Goal: Task Accomplishment & Management: Use online tool/utility

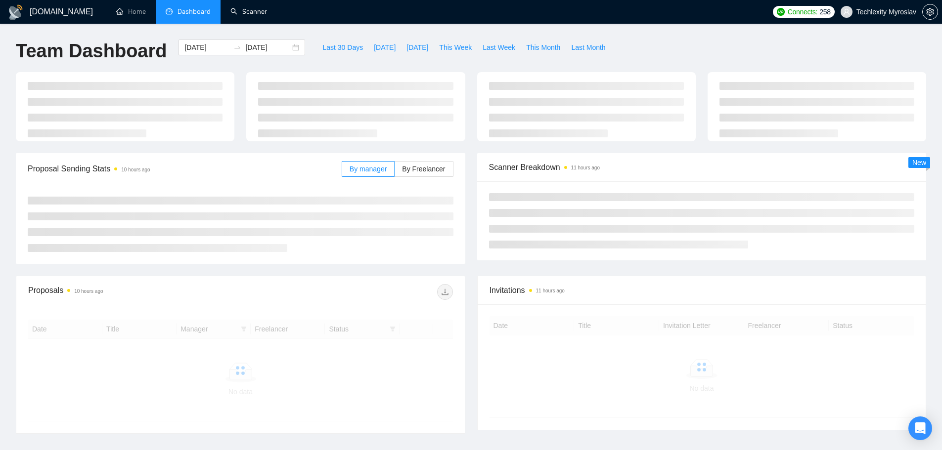
click at [267, 7] on link "Scanner" at bounding box center [248, 11] width 37 height 8
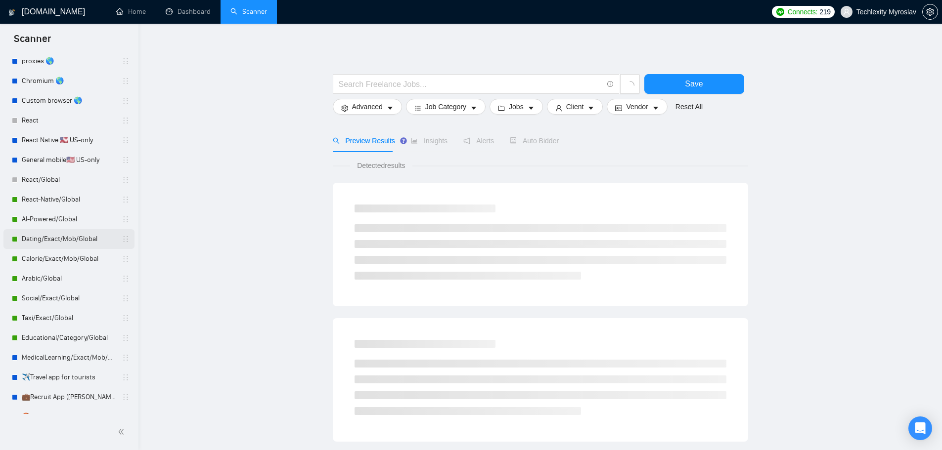
scroll to position [162, 0]
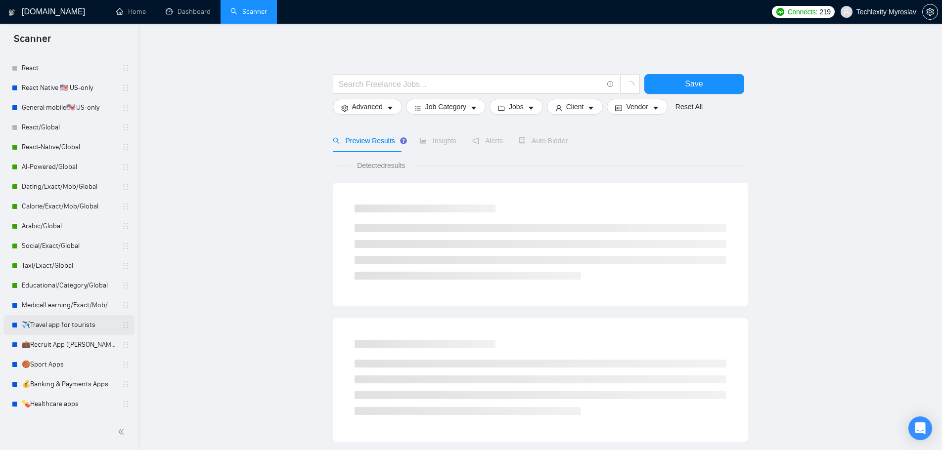
click at [59, 326] on link "✈️Travel app for tourists" at bounding box center [69, 325] width 94 height 20
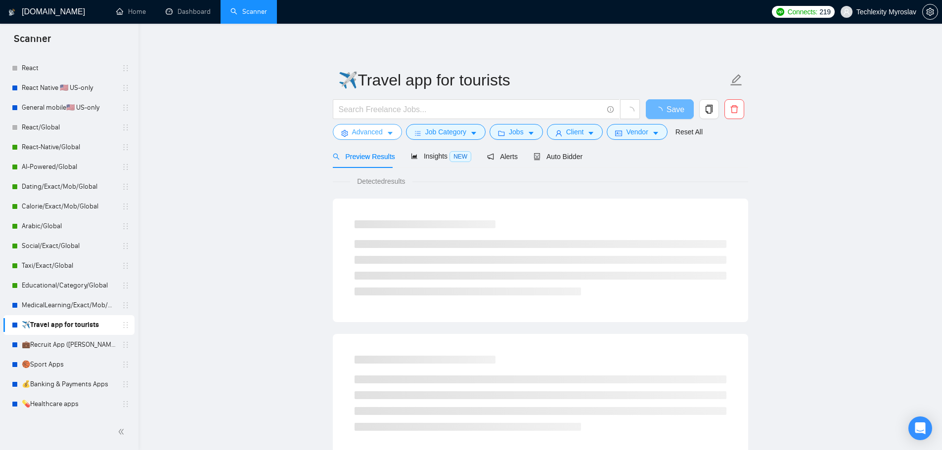
click at [372, 129] on span "Advanced" at bounding box center [367, 132] width 31 height 11
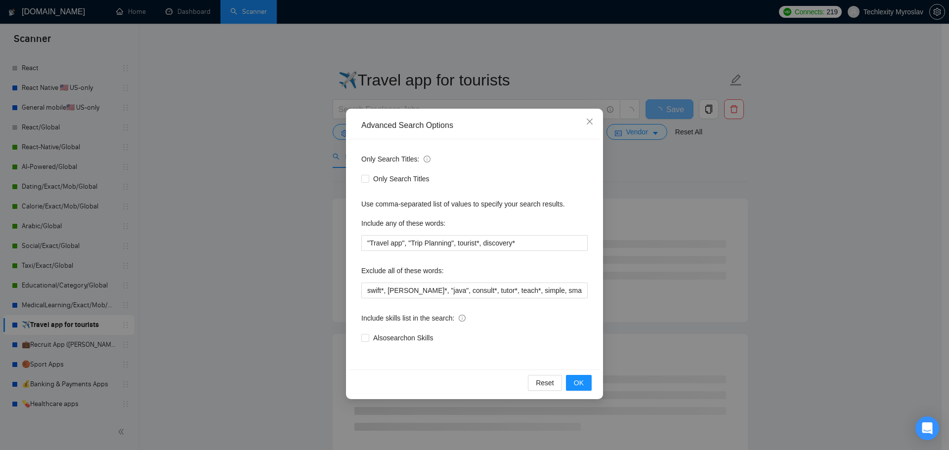
click at [286, 167] on div "Advanced Search Options Only Search Titles: Only Search Titles Use comma-separa…" at bounding box center [474, 225] width 949 height 450
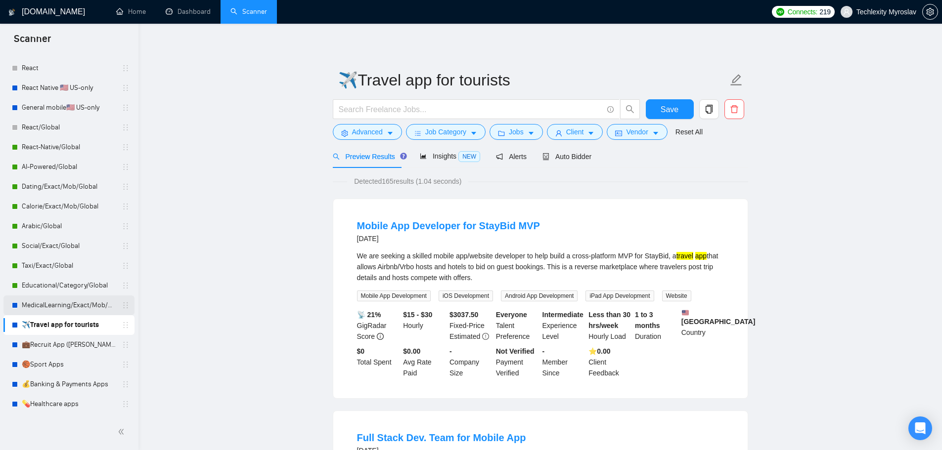
click at [71, 303] on link "MedicalLearning/Exact/Mob/Global (Andrii)" at bounding box center [69, 306] width 94 height 20
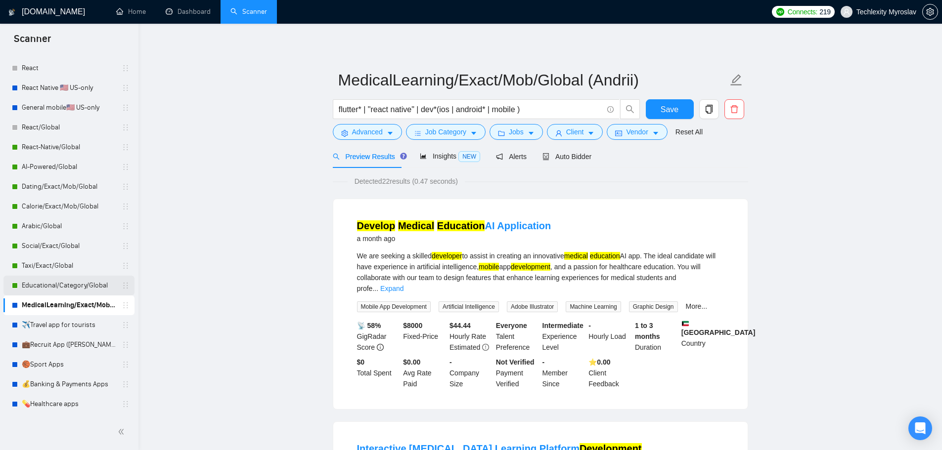
click at [43, 287] on link "Educational/Category/Global" at bounding box center [69, 286] width 94 height 20
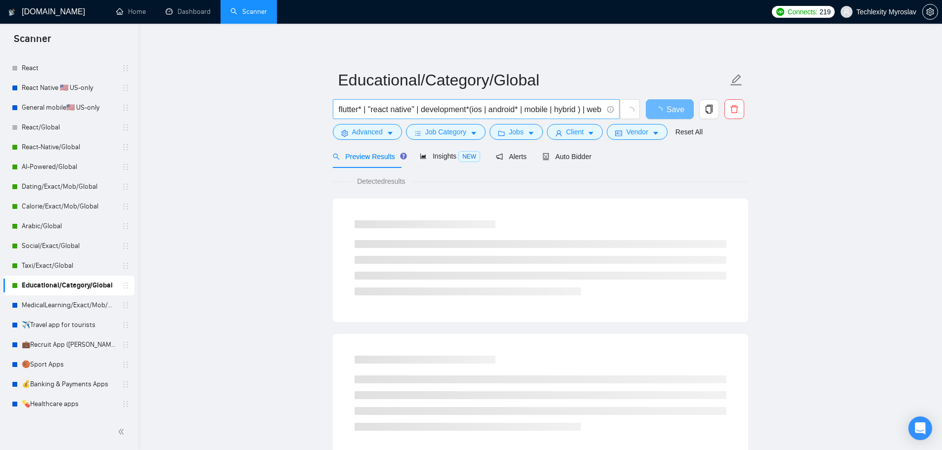
click at [491, 104] on input "flutter* | "react native" | development*(ios | android* | mobile | hybrid ) | w…" at bounding box center [471, 109] width 264 height 12
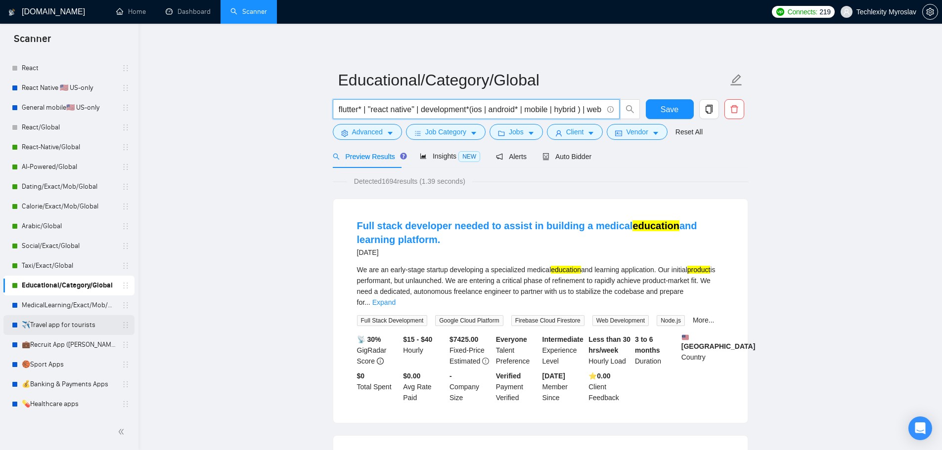
click at [49, 323] on link "✈️Travel app for tourists" at bounding box center [69, 325] width 94 height 20
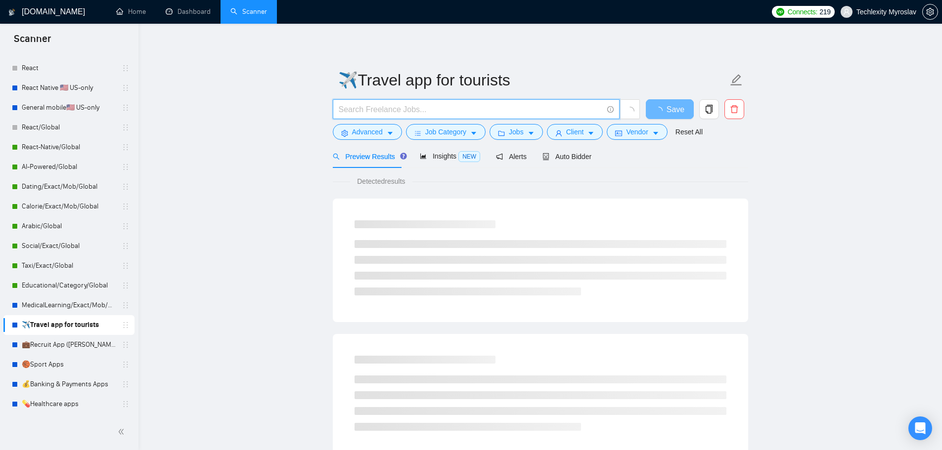
click at [374, 103] on input "text" at bounding box center [471, 109] width 264 height 12
paste input "flutter* | "react native" | development*(ios | android* | mobile | hybrid ) | w…"
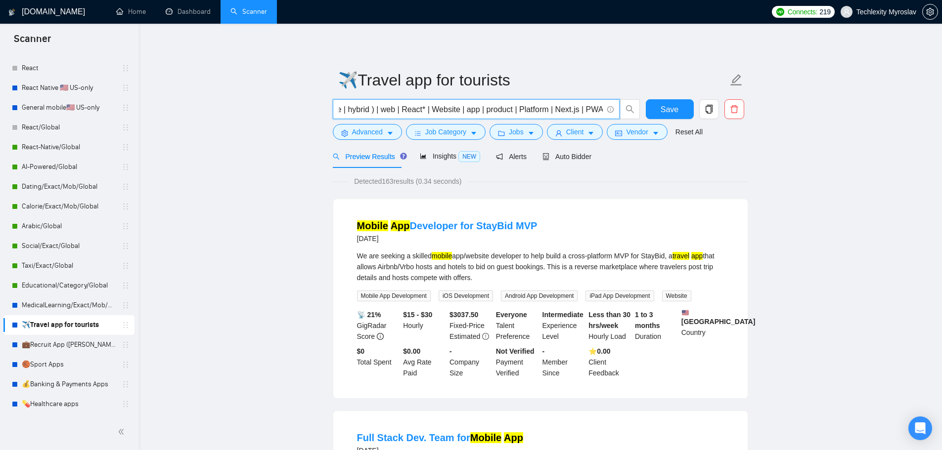
click at [591, 107] on input "flutter* | "react native" | development*(ios | android* | mobile | hybrid ) | w…" at bounding box center [471, 109] width 264 height 12
click at [550, 109] on input "flutter* | "react native" | development*(ios | android* | mobile | hybrid ) | w…" at bounding box center [471, 109] width 264 height 12
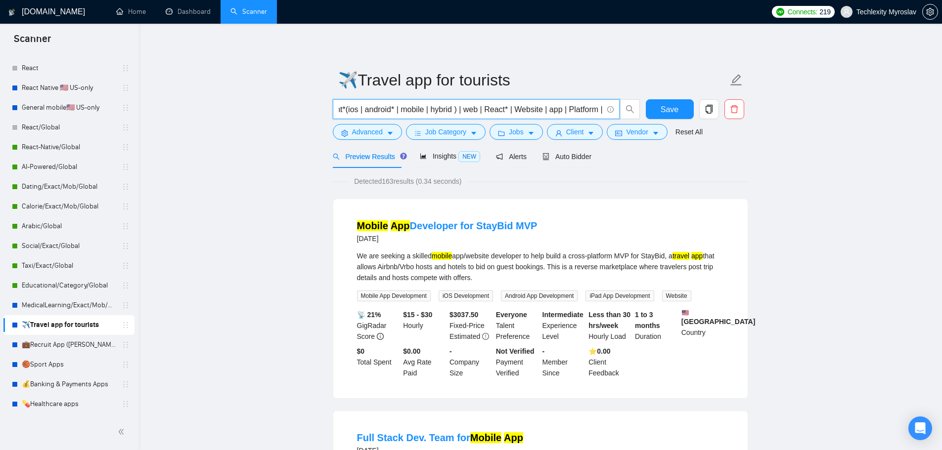
scroll to position [0, 124]
drag, startPoint x: 586, startPoint y: 110, endPoint x: 610, endPoint y: 107, distance: 24.4
click at [610, 107] on span "flutter* | "react native" | development*(ios | android* | mobile | hybrid ) | w…" at bounding box center [476, 109] width 287 height 20
type input "flutter* | "react native" | development*(ios | android* | mobile | hybrid ) | w…"
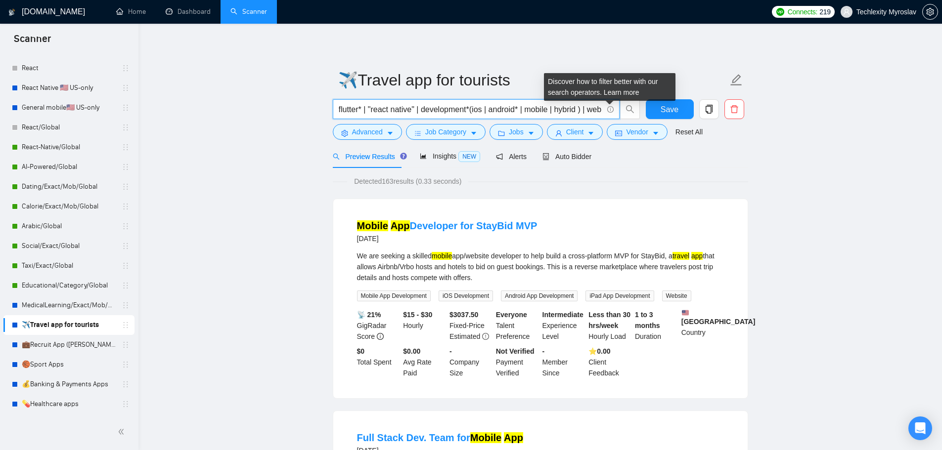
click at [546, 78] on div "Discover how to filter better with our search operators. Learn more" at bounding box center [609, 87] width 131 height 28
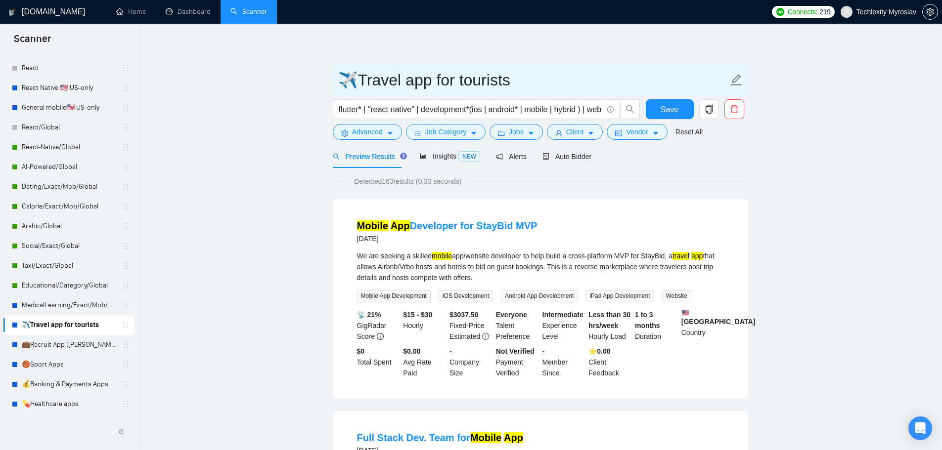
click at [412, 83] on input "✈️Travel app for tourists" at bounding box center [532, 80] width 389 height 25
paste input "SocialDiscovery/Exact/Mob/Global"
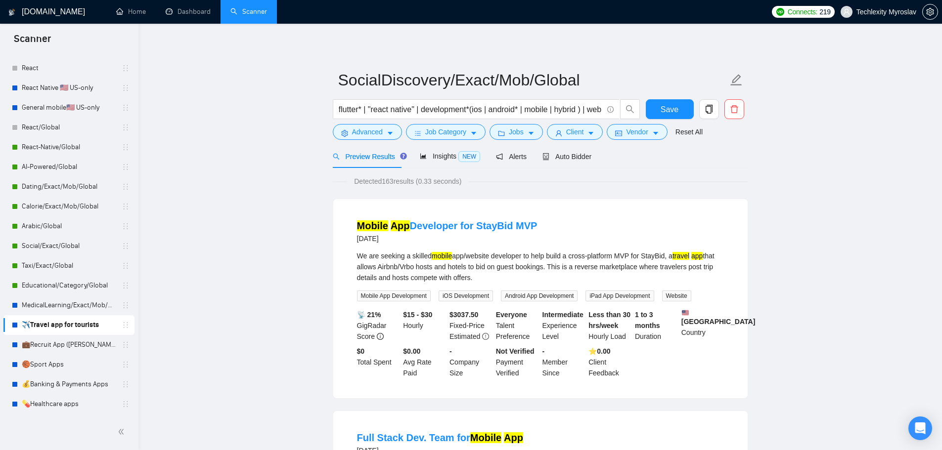
click at [600, 83] on input "SocialDiscovery/Exact/Mob/Global" at bounding box center [532, 80] width 389 height 25
type input "SocialDiscovery/Exact/Mob/Global (Andrii)"
click at [352, 133] on span "Advanced" at bounding box center [367, 132] width 31 height 11
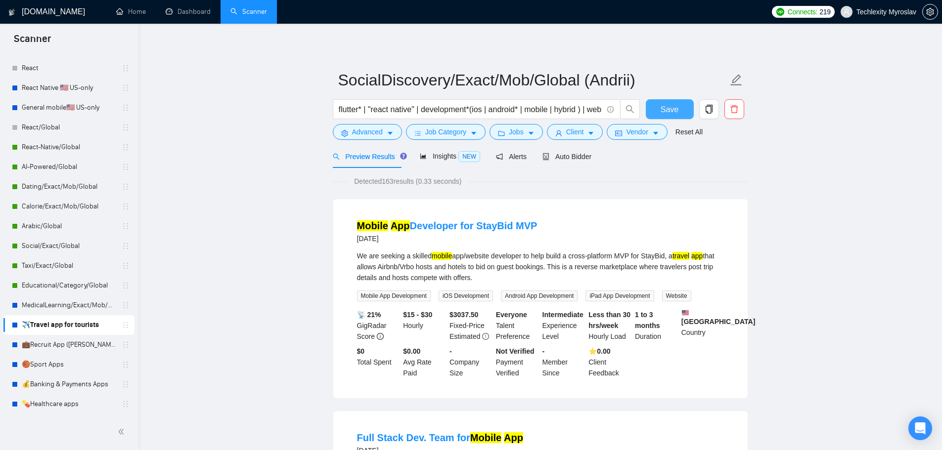
click at [665, 111] on span "Save" at bounding box center [669, 109] width 18 height 12
click at [69, 382] on link "💰Banking & Payments Apps" at bounding box center [69, 385] width 94 height 20
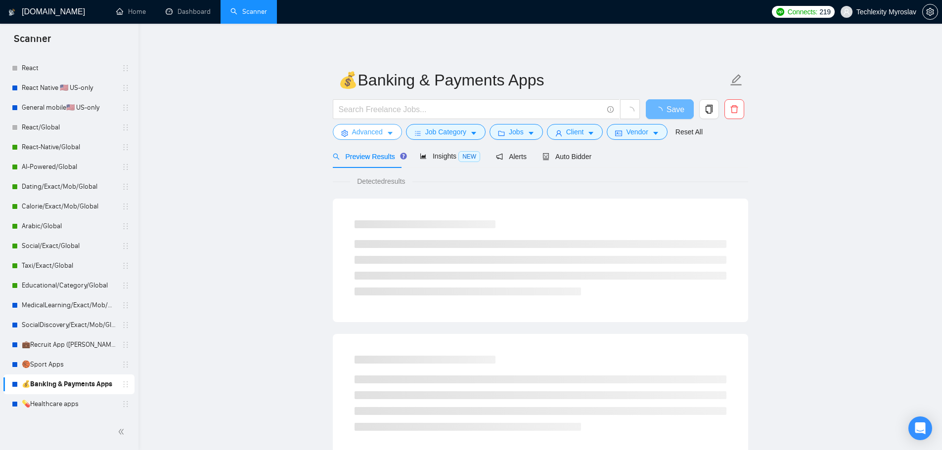
click at [367, 131] on span "Advanced" at bounding box center [367, 132] width 31 height 11
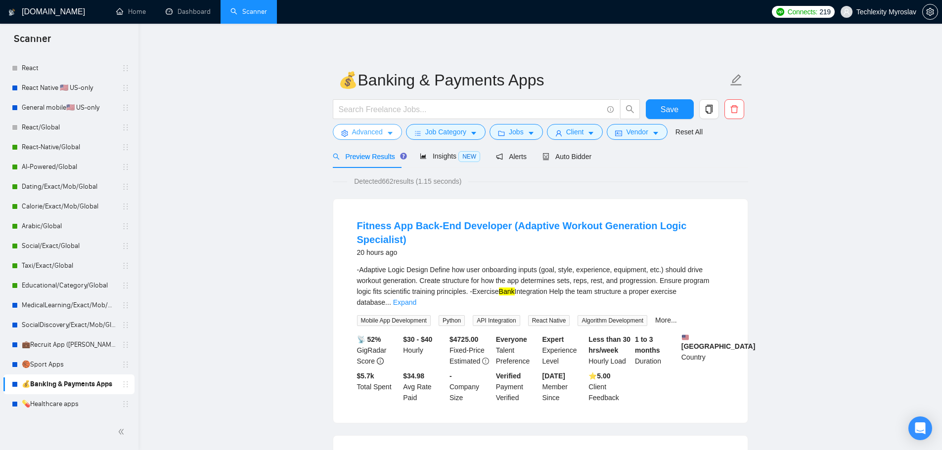
click at [363, 129] on span "Advanced" at bounding box center [367, 132] width 31 height 11
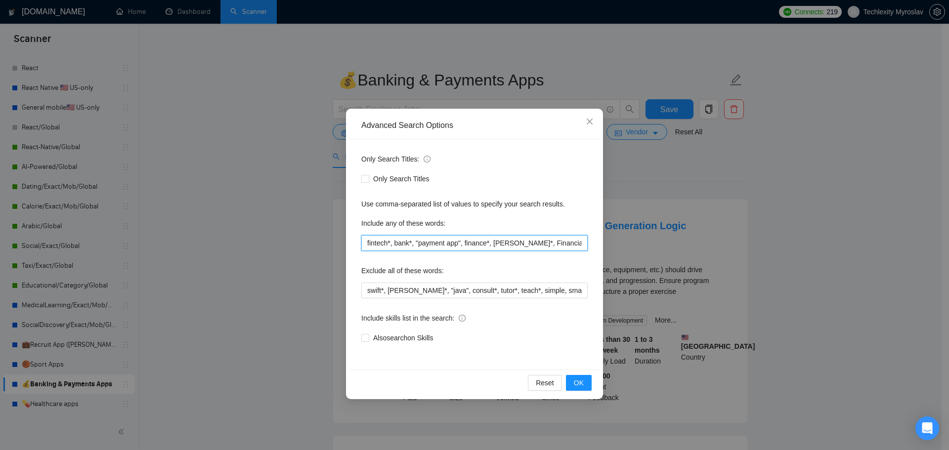
click at [413, 247] on input "fintech*, bank*, "payment app", finance*, [PERSON_NAME]*, Financial*, PayPal*" at bounding box center [474, 243] width 226 height 16
click at [847, 342] on div "Advanced Search Options Only Search Titles: Only Search Titles Use comma-separa…" at bounding box center [474, 225] width 949 height 450
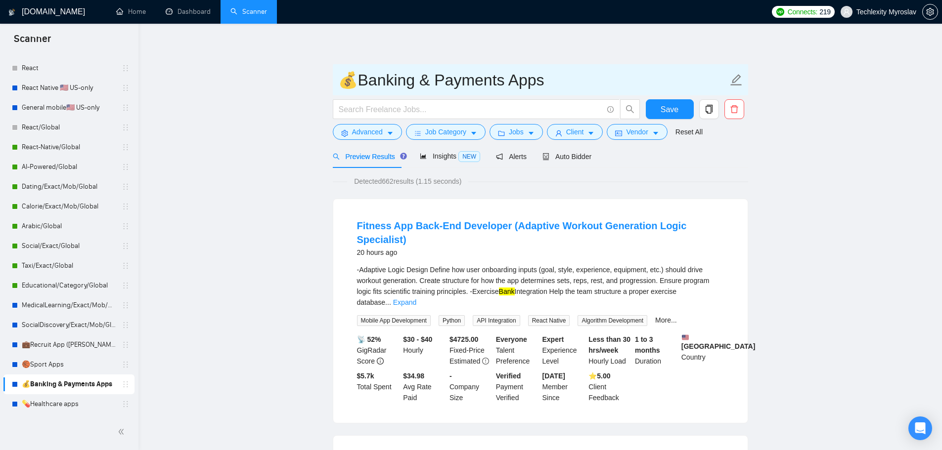
drag, startPoint x: 556, startPoint y: 76, endPoint x: 291, endPoint y: 66, distance: 265.1
paste input "FintechPayments/Exact/Mob+Web/Global"
type input "FintechPayments/Exact/Mob+Web/Global (Andrii)"
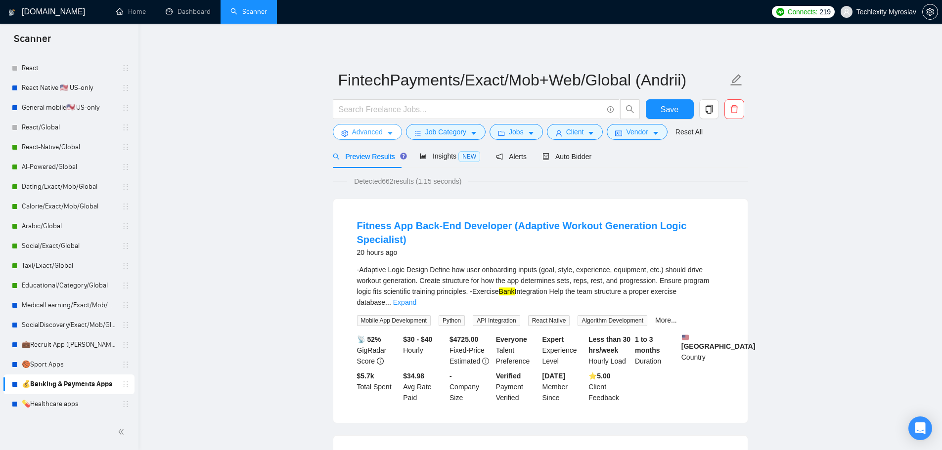
click at [370, 130] on span "Advanced" at bounding box center [367, 132] width 31 height 11
click at [369, 112] on input "text" at bounding box center [471, 109] width 264 height 12
paste input "flutter* | "react native" | dev*(ios | android* | mobile ) | react* | next* | v…"
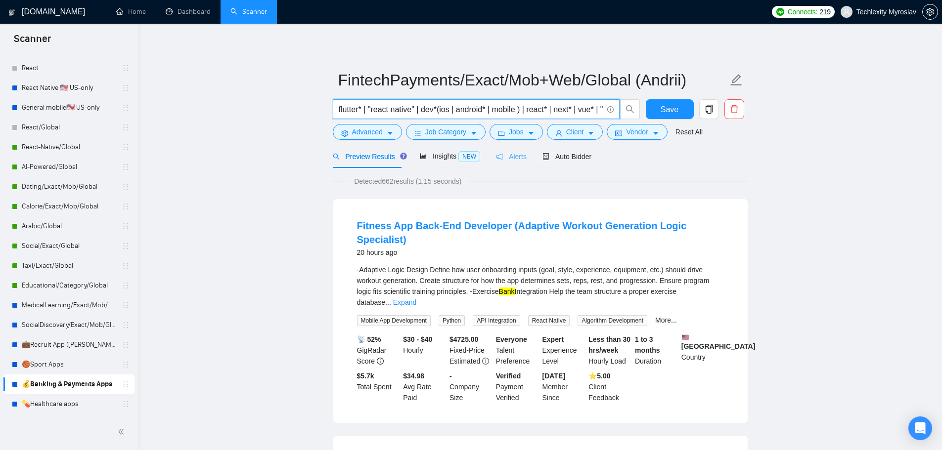
scroll to position [0, 115]
type input "flutter* | "react native" | dev*(ios | android* | mobile ) | react* | next* | v…"
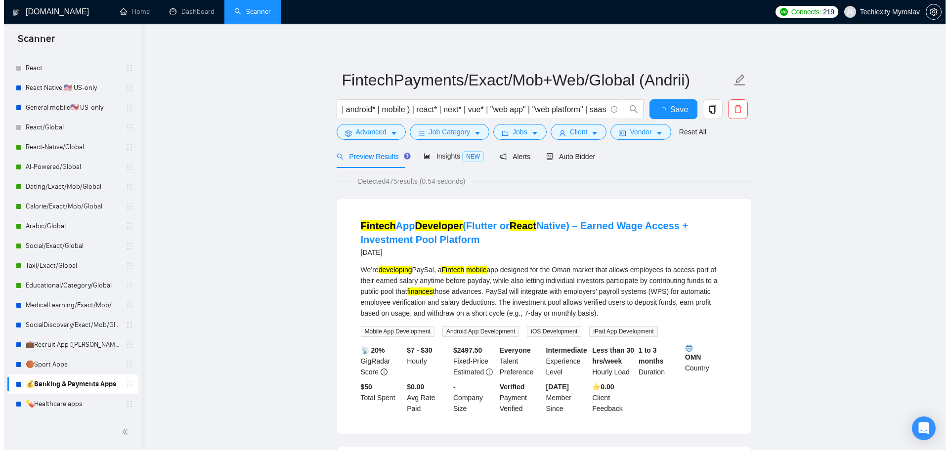
scroll to position [0, 0]
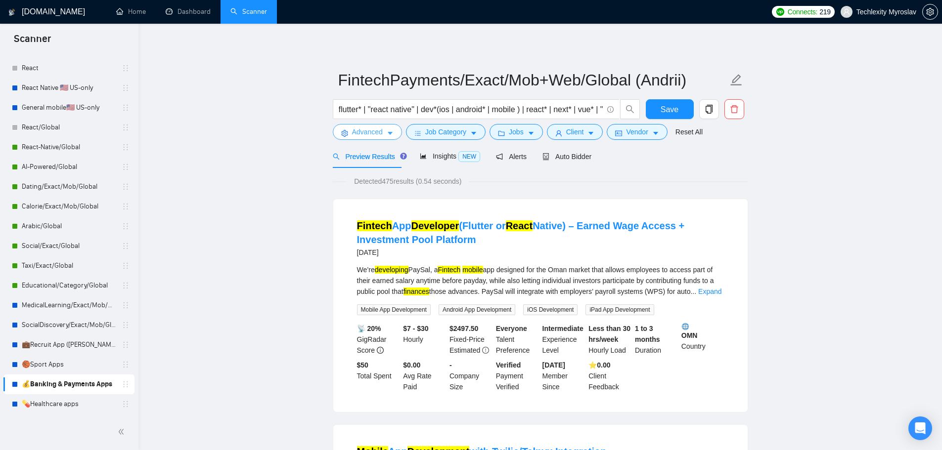
click at [358, 135] on span "Advanced" at bounding box center [367, 132] width 31 height 11
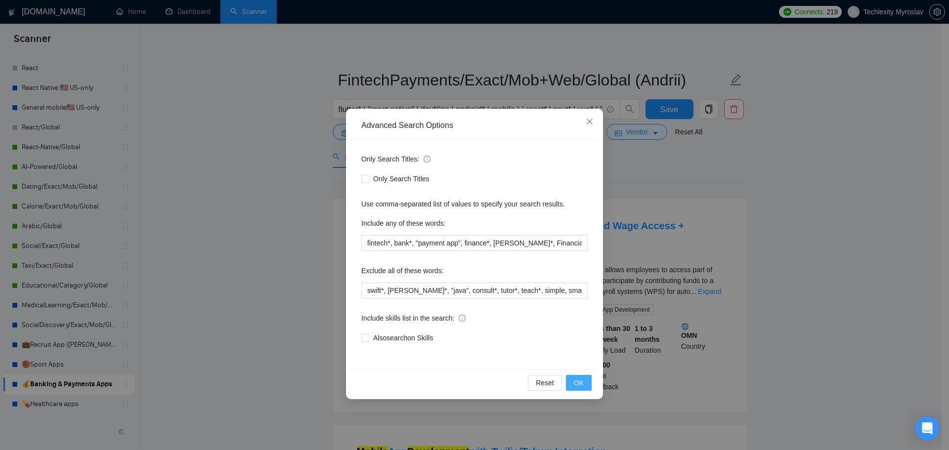
click at [581, 383] on span "OK" at bounding box center [579, 383] width 10 height 11
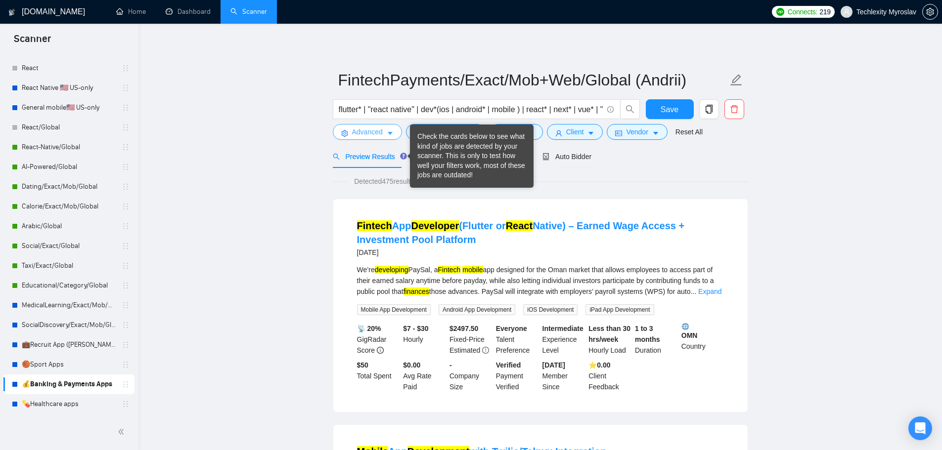
click at [342, 128] on button "Advanced" at bounding box center [367, 132] width 69 height 16
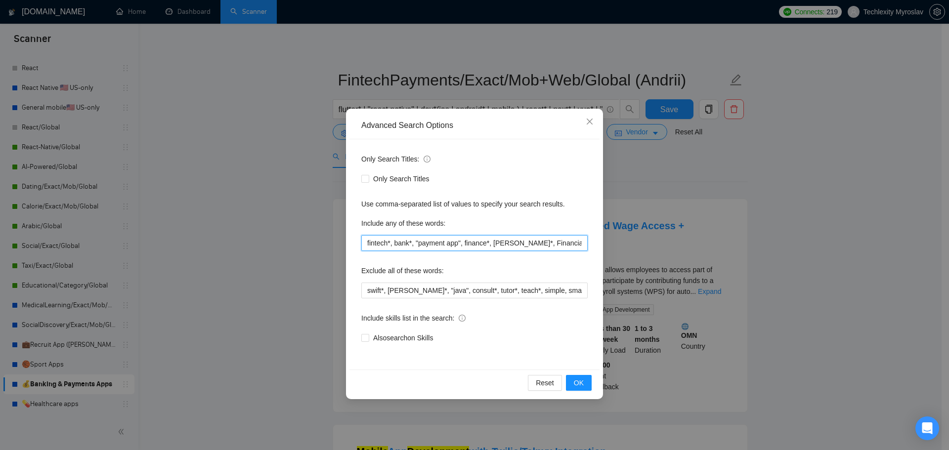
click at [471, 248] on input "fintech*, bank*, "payment app", finance*, [PERSON_NAME]*, Financial*, PayPal*" at bounding box center [474, 243] width 226 height 16
paste input "payment* | transact* | merchant* | business* | invoice* | billing* | reconcile*…"
click at [589, 382] on button "OK" at bounding box center [579, 383] width 26 height 16
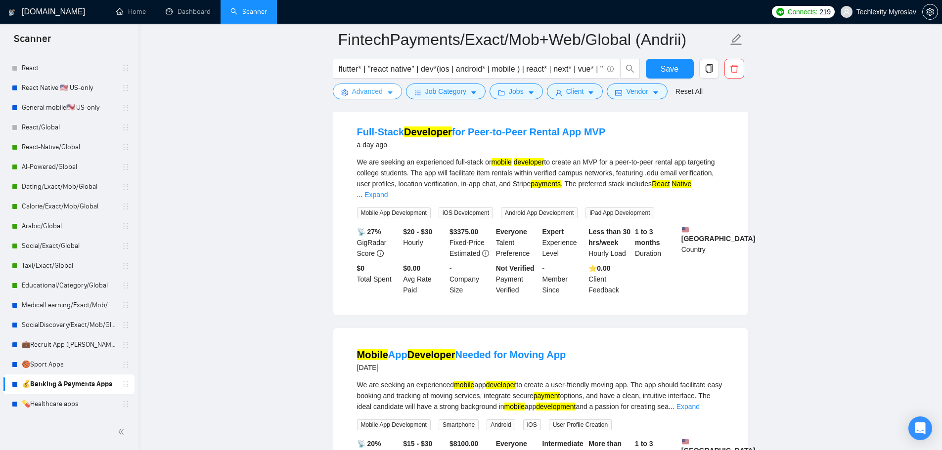
scroll to position [99, 0]
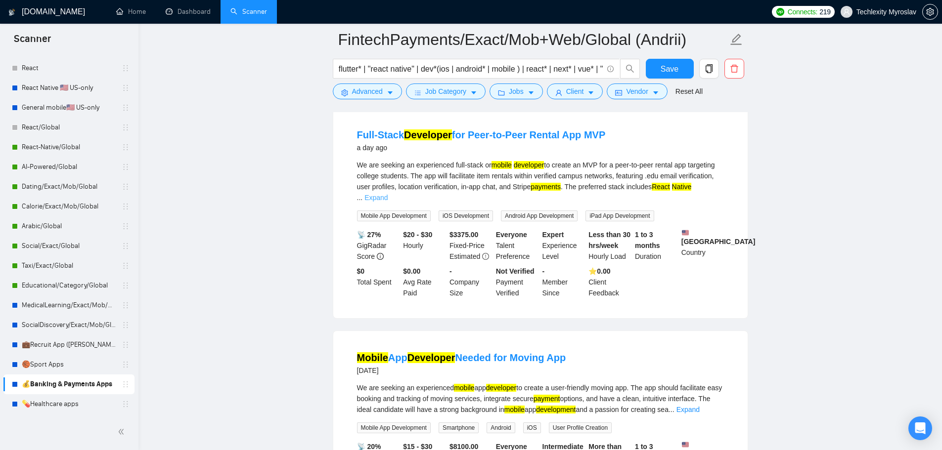
click at [387, 194] on link "Expand" at bounding box center [375, 198] width 23 height 8
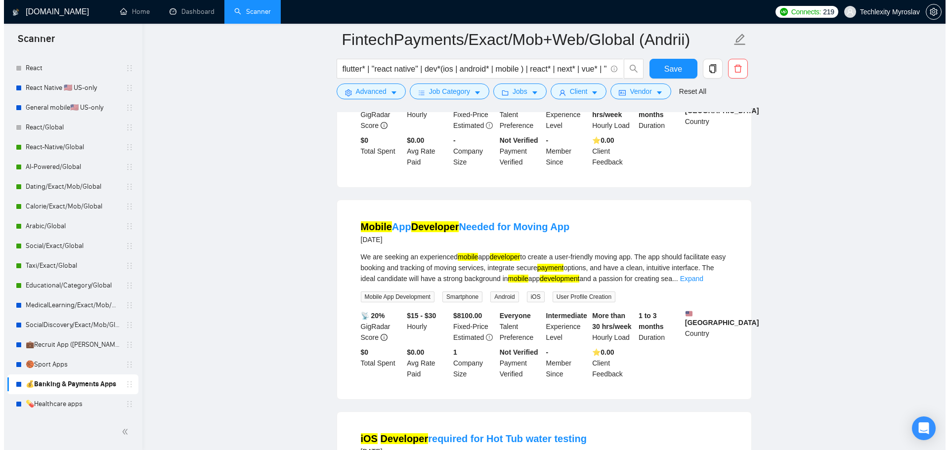
scroll to position [247, 0]
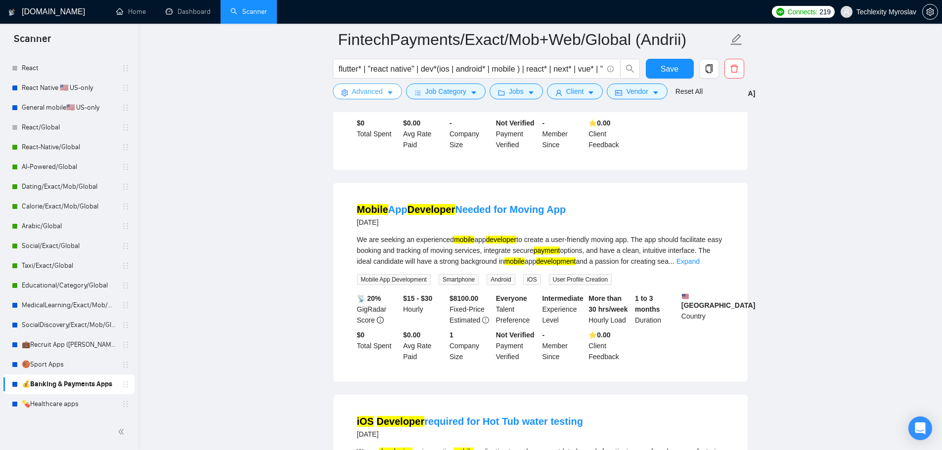
click at [365, 89] on span "Advanced" at bounding box center [367, 91] width 31 height 11
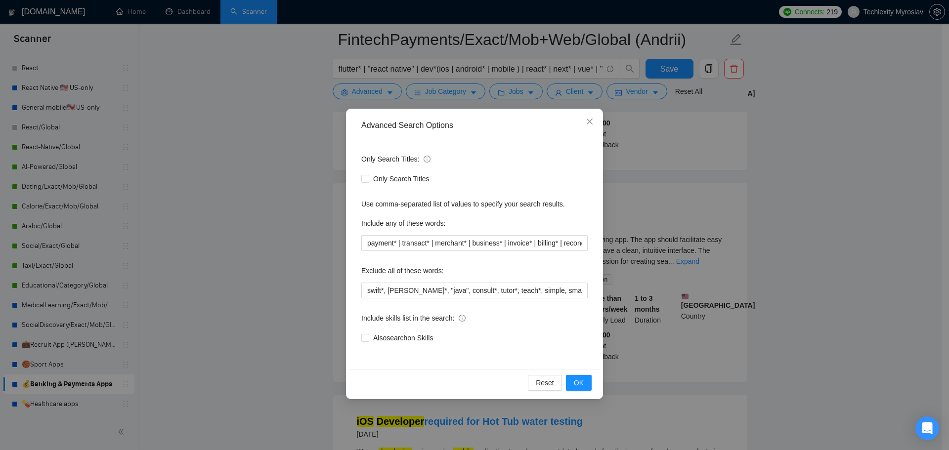
click at [325, 115] on div "Advanced Search Options Only Search Titles: Only Search Titles Use comma-separa…" at bounding box center [474, 225] width 949 height 450
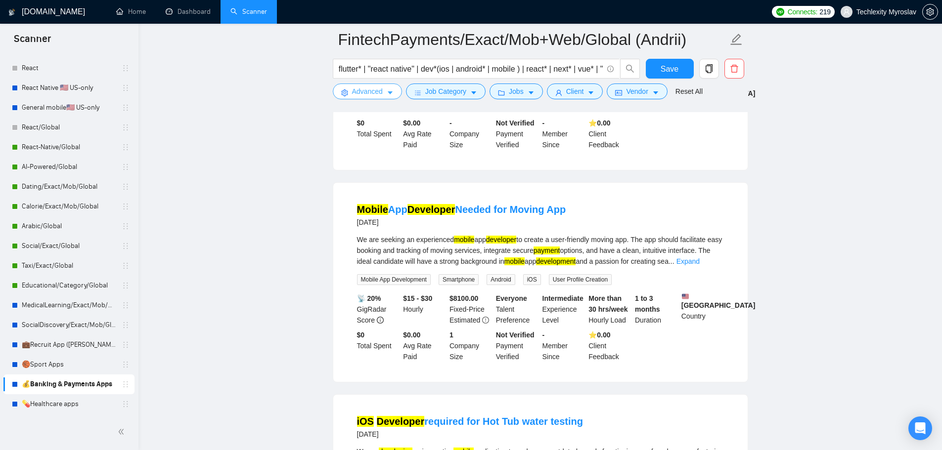
click at [348, 89] on button "Advanced" at bounding box center [367, 92] width 69 height 16
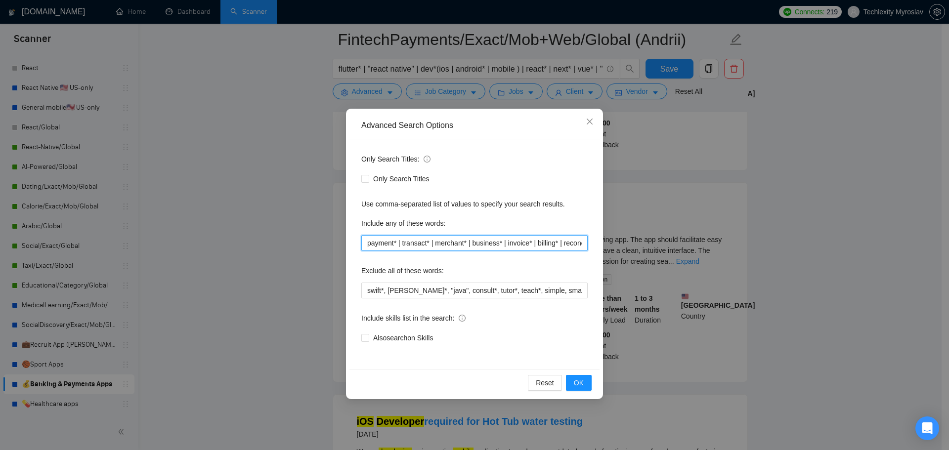
click at [443, 244] on input "payment* | transact* | merchant* | business* | invoice* | billing* | reconcile*…" at bounding box center [474, 243] width 226 height 16
paste input ""payment system" | "digital wallet" | "merchant app" | "payout portal" | "billi…"
click at [583, 379] on span "OK" at bounding box center [579, 383] width 10 height 11
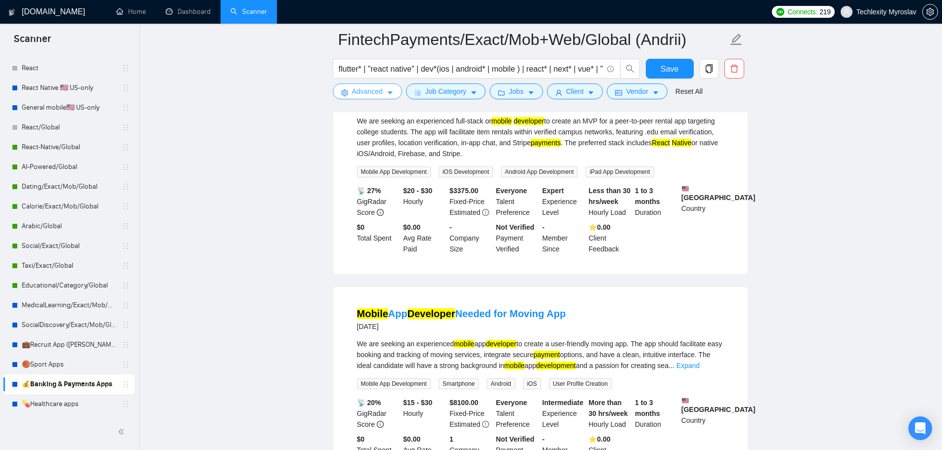
scroll to position [0, 0]
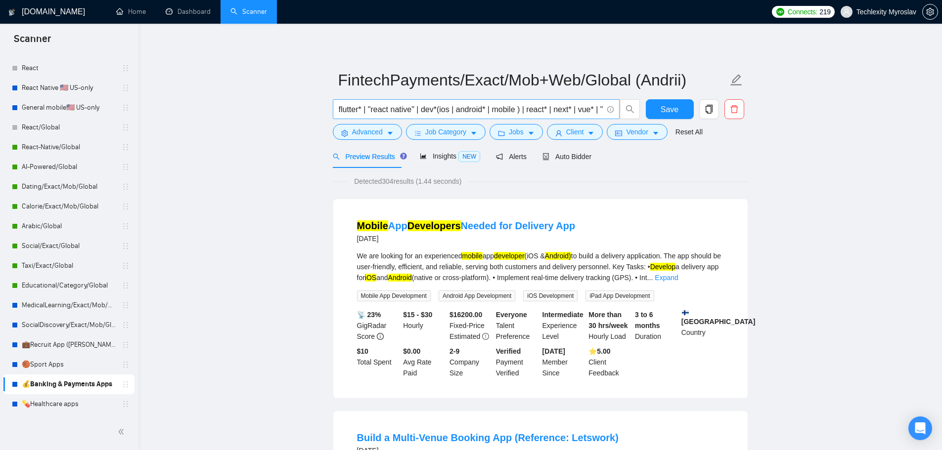
click at [404, 106] on input "flutter* | "react native" | dev*(ios | android* | mobile ) | react* | next* | v…" at bounding box center [471, 109] width 264 height 12
click at [386, 127] on button "Advanced" at bounding box center [367, 132] width 69 height 16
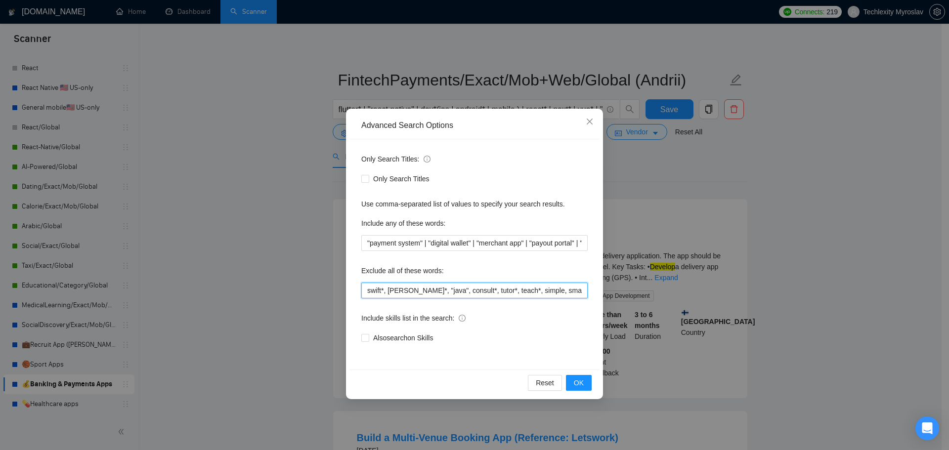
click at [429, 292] on input "swift*, [PERSON_NAME]*, "java", consult*, tutor*, teach*, simple, small, urgent…" at bounding box center [474, 291] width 226 height 16
click at [432, 250] on input ""payment system" | "digital wallet" | "merchant app" | "payout portal" | "billi…" at bounding box center [474, 243] width 226 height 16
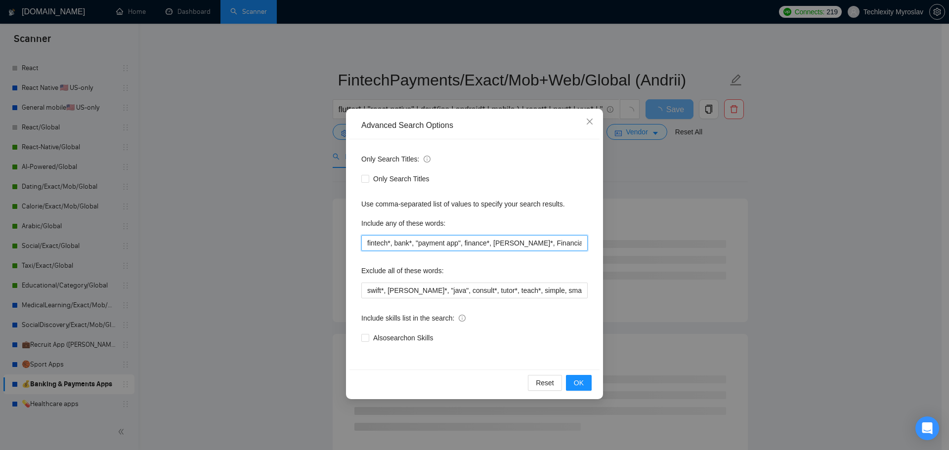
click at [436, 248] on input "fintech*, bank*, "payment app", finance*, [PERSON_NAME]*, Financial*, PayPal*" at bounding box center [474, 243] width 226 height 16
drag, startPoint x: 465, startPoint y: 241, endPoint x: 274, endPoint y: 239, distance: 190.8
click at [274, 239] on div "Advanced Search Options Only Search Titles: Only Search Titles Use comma-separa…" at bounding box center [474, 225] width 949 height 450
click at [430, 243] on input "fintech*, bank*, "payment app", finance*, [PERSON_NAME]*, Financial*, PayPal*" at bounding box center [474, 243] width 226 height 16
click at [580, 384] on span "OK" at bounding box center [579, 383] width 10 height 11
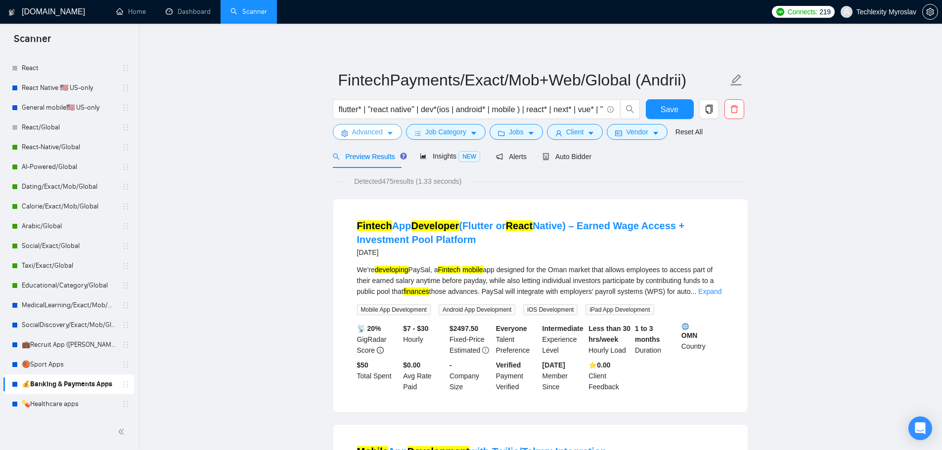
click at [364, 129] on span "Advanced" at bounding box center [367, 132] width 31 height 11
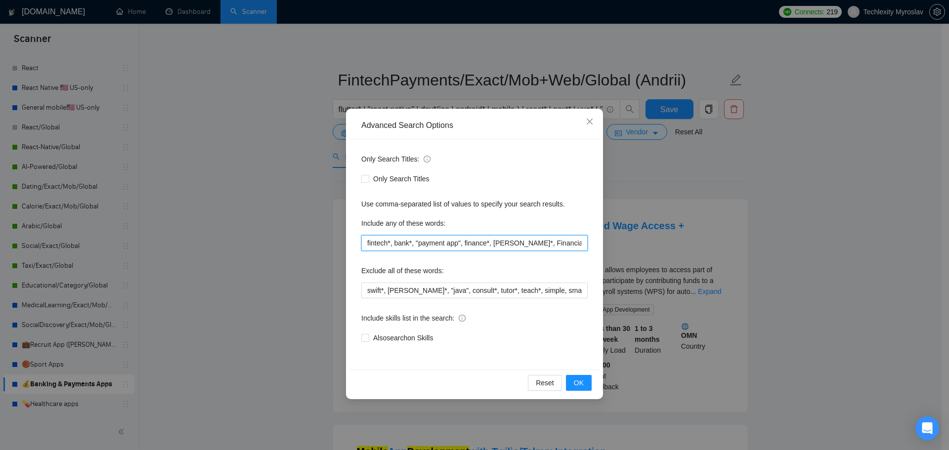
click at [484, 249] on input "fintech*, bank*, "payment app", finance*, [PERSON_NAME]*, Financial*, PayPal*" at bounding box center [474, 243] width 226 height 16
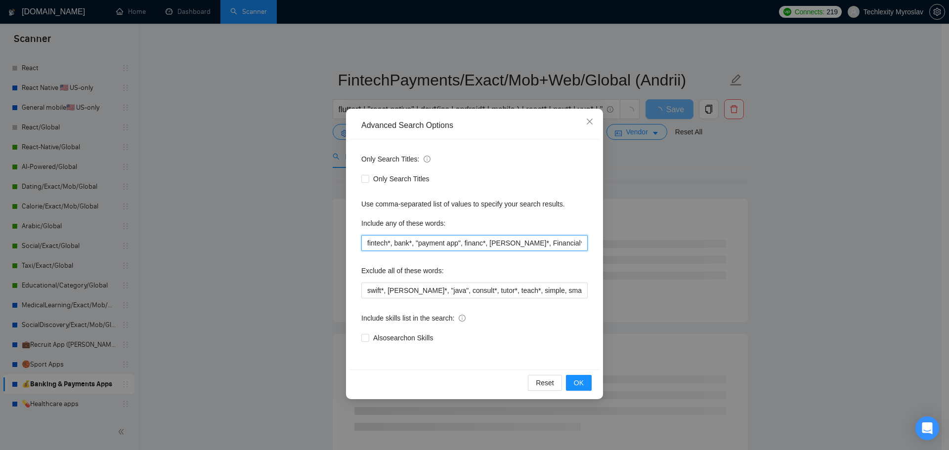
drag, startPoint x: 513, startPoint y: 245, endPoint x: 543, endPoint y: 246, distance: 30.2
click at [543, 246] on input "fintech*, bank*, "payment app", financ*, [PERSON_NAME]*, Financial*, PayPal*" at bounding box center [474, 243] width 226 height 16
drag, startPoint x: 510, startPoint y: 242, endPoint x: 493, endPoint y: 251, distance: 19.5
click at [490, 248] on input "fintech*, bank*, "payment app", financ*, [PERSON_NAME]*, PayPal*" at bounding box center [474, 243] width 226 height 16
type input "fintech*, bank*, "payment app", financ*, PayPal*"
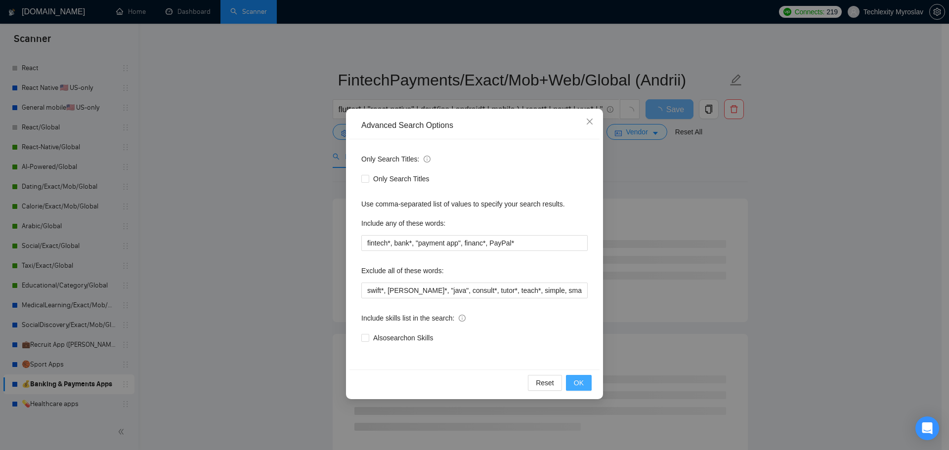
click at [579, 388] on button "OK" at bounding box center [579, 383] width 26 height 16
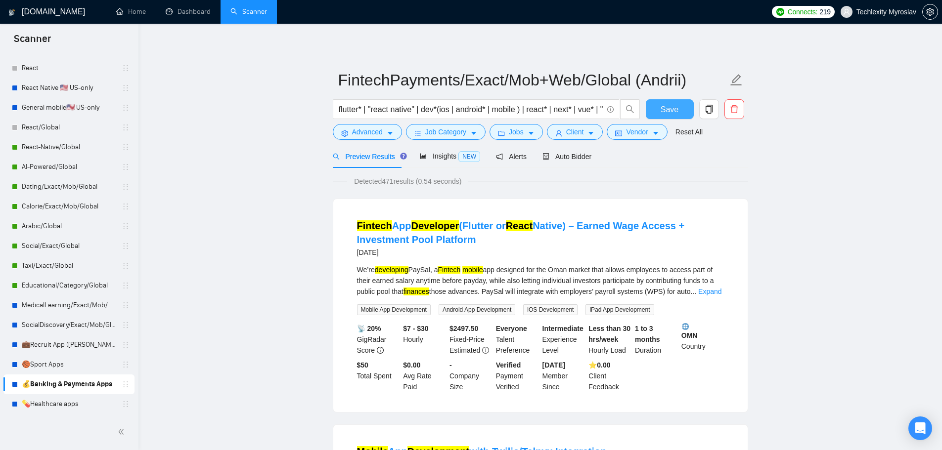
click at [675, 108] on span "Save" at bounding box center [669, 109] width 18 height 12
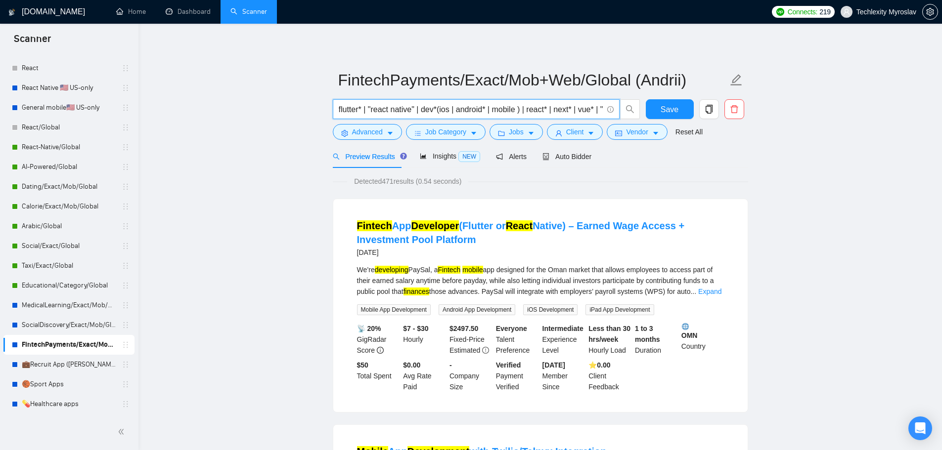
click at [556, 110] on input "flutter* | "react native" | dev*(ios | android* | mobile ) | react* | next* | v…" at bounding box center [471, 109] width 264 height 12
drag, startPoint x: 582, startPoint y: 111, endPoint x: 620, endPoint y: 105, distance: 38.0
click at [618, 107] on span "flutter* | "react native" | dev*(ios | android* | mobile ) | react* | "web app"…" at bounding box center [476, 109] width 287 height 20
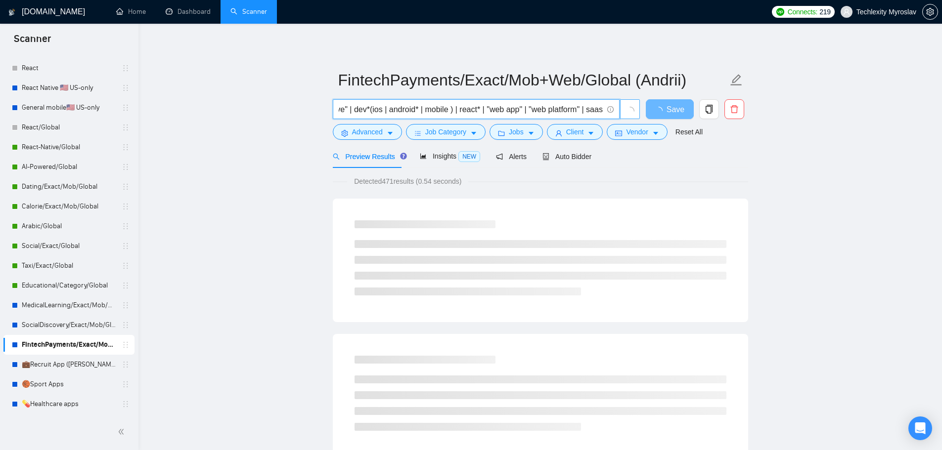
click at [543, 106] on input "flutter* | "react native" | dev*(ios | android* | mobile ) | react* | "web app"…" at bounding box center [471, 109] width 264 height 12
type input "flutter* | "react native" | dev*(ios | android* | mobile ) | react* | "web app"…"
click at [357, 131] on span "Advanced" at bounding box center [367, 132] width 31 height 11
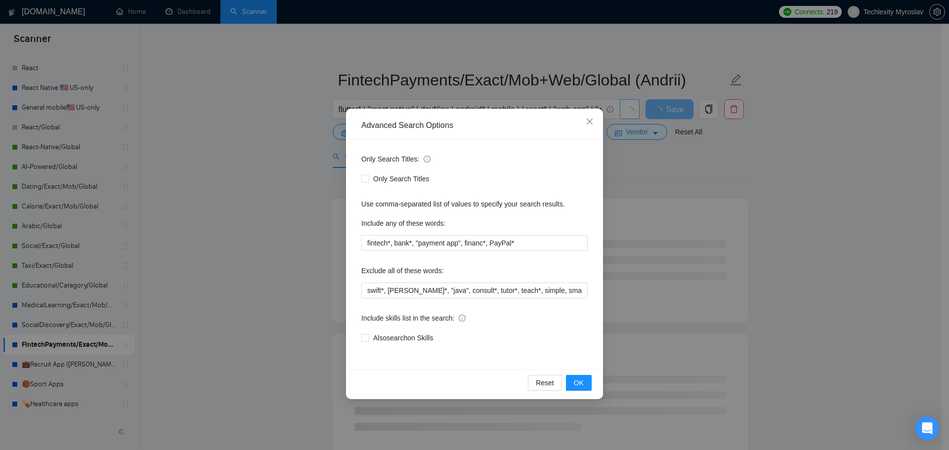
click at [265, 131] on div "Advanced Search Options Only Search Titles: Only Search Titles Use comma-separa…" at bounding box center [474, 225] width 949 height 450
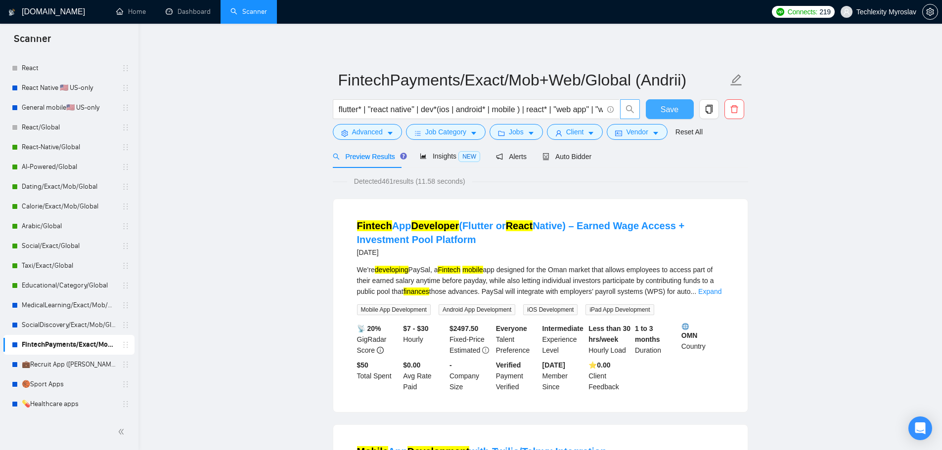
click at [670, 102] on button "Save" at bounding box center [669, 109] width 48 height 20
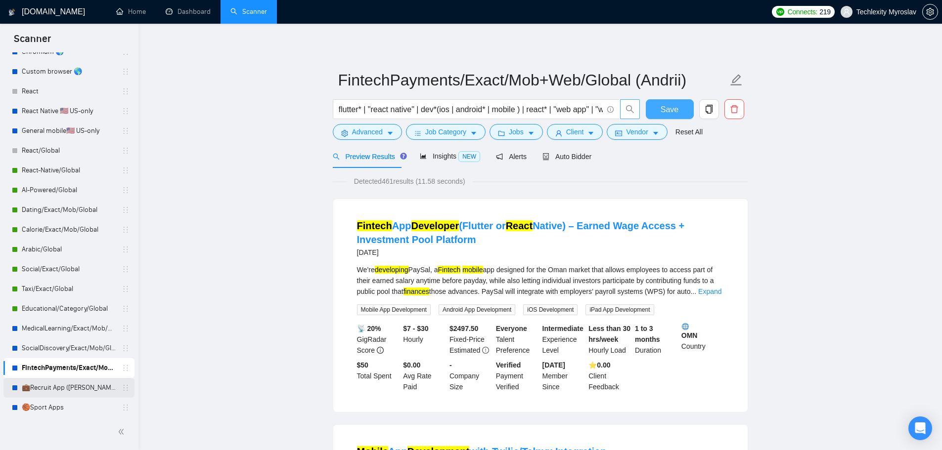
scroll to position [162, 0]
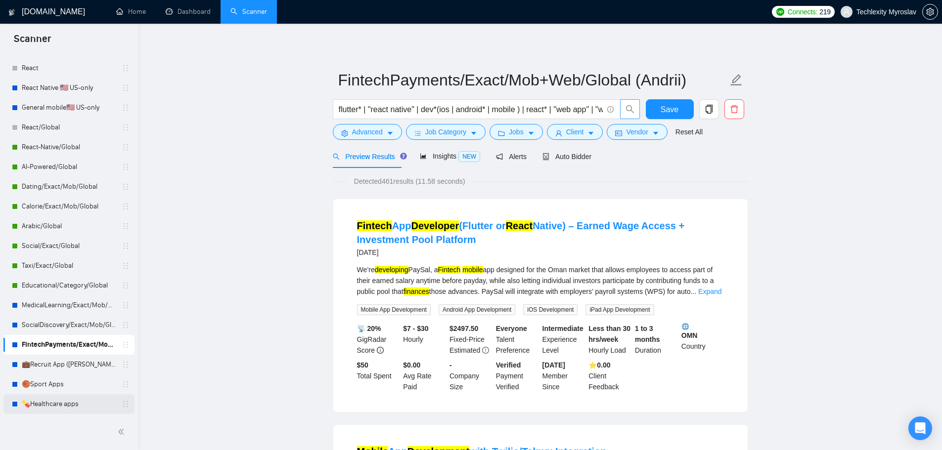
click at [68, 405] on link "💊Healthcare apps" at bounding box center [69, 404] width 94 height 20
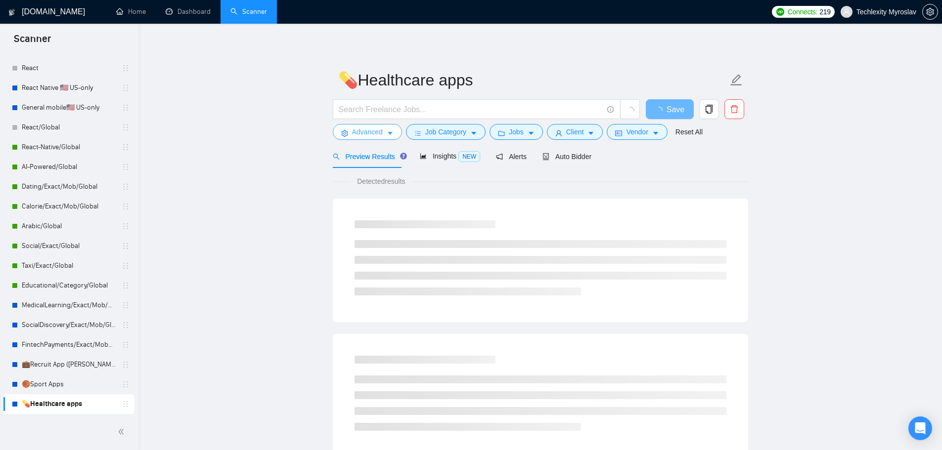
click at [350, 129] on button "Advanced" at bounding box center [367, 132] width 69 height 16
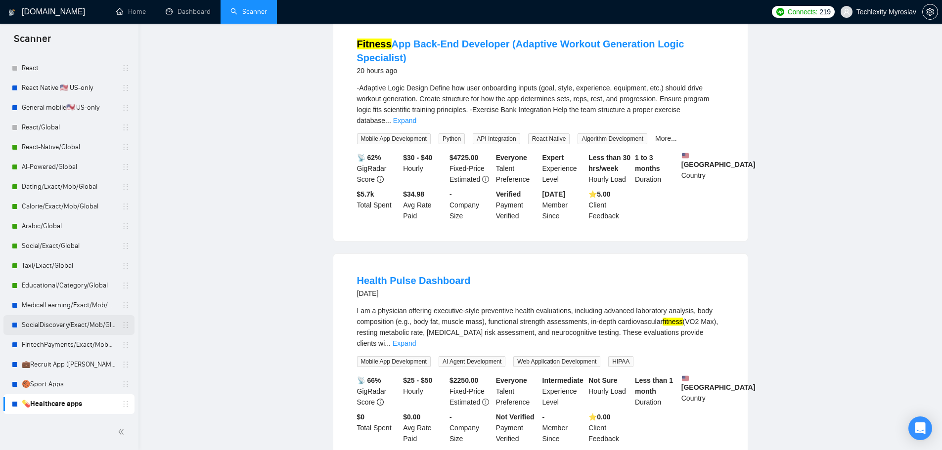
scroll to position [198, 0]
